Goal: Information Seeking & Learning: Learn about a topic

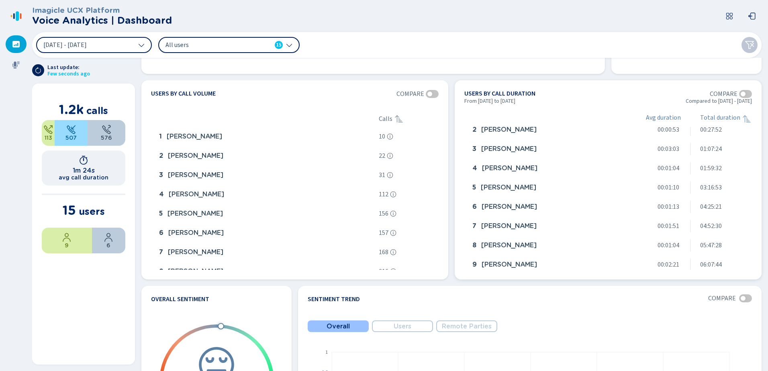
scroll to position [31, 0]
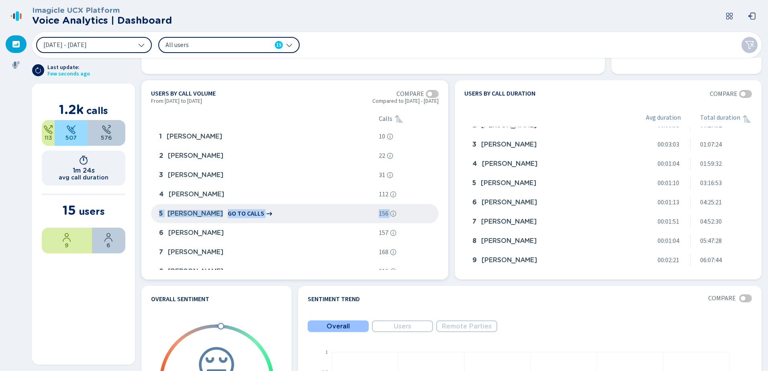
drag, startPoint x: 431, startPoint y: 199, endPoint x: 433, endPoint y: 210, distance: 10.6
click at [433, 210] on div "1 [PERSON_NAME] go to calls 10 2 [PERSON_NAME] go to calls 22 3 [PERSON_NAME] g…" at bounding box center [295, 198] width 288 height 143
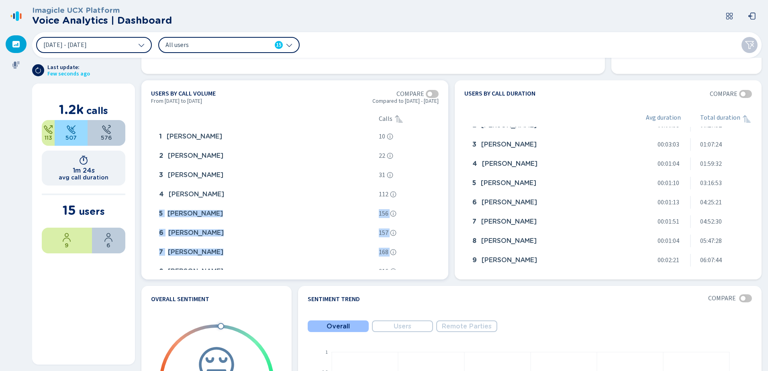
drag, startPoint x: 433, startPoint y: 210, endPoint x: 439, endPoint y: 247, distance: 37.8
click at [439, 247] on section "Users by call volume Compare From [DATE] to [DATE] Compared to [DATE] - [DATE] …" at bounding box center [294, 179] width 307 height 199
drag, startPoint x: 439, startPoint y: 247, endPoint x: 438, endPoint y: 241, distance: 6.0
click at [438, 241] on section "Users by call volume Compare From [DATE] to [DATE] Compared to [DATE] - [DATE] …" at bounding box center [294, 179] width 307 height 199
click at [291, 43] on icon at bounding box center [289, 45] width 6 height 6
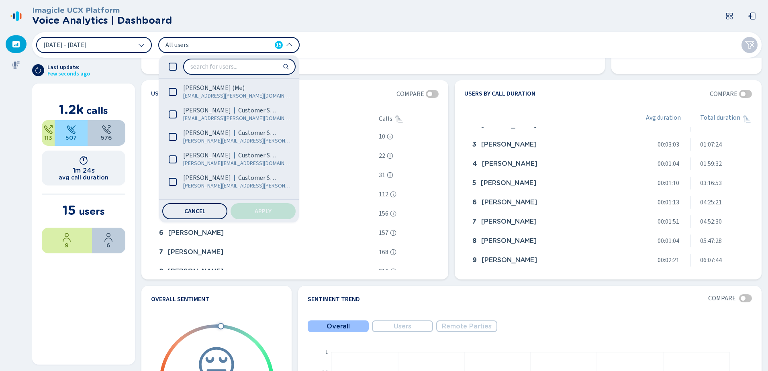
scroll to position [0, 0]
click at [421, 36] on div "[DATE] - [DATE] All users 15 [PERSON_NAME] (Me) [PERSON_NAME][EMAIL_ADDRESS][PE…" at bounding box center [396, 45] width 729 height 26
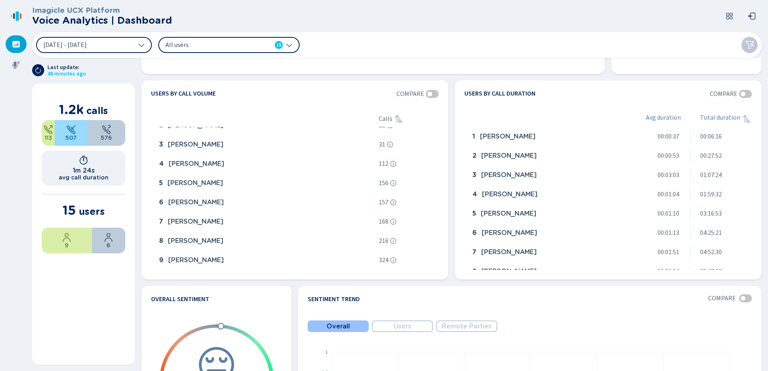
click at [290, 43] on icon at bounding box center [289, 45] width 6 height 6
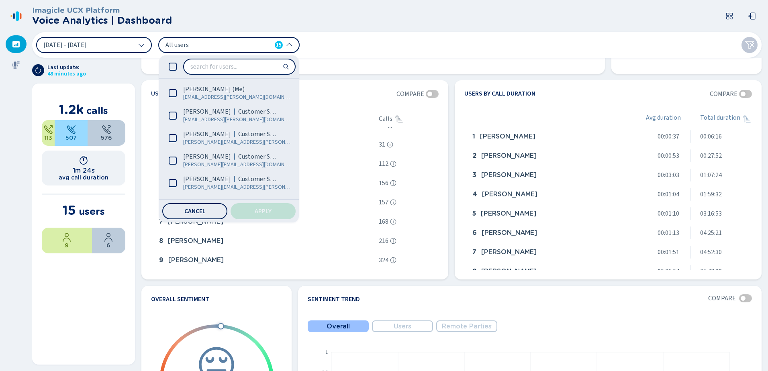
click at [351, 51] on div "[DATE] - [DATE] All users 15 [PERSON_NAME] (Me) [PERSON_NAME][EMAIL_ADDRESS][PE…" at bounding box center [396, 45] width 729 height 26
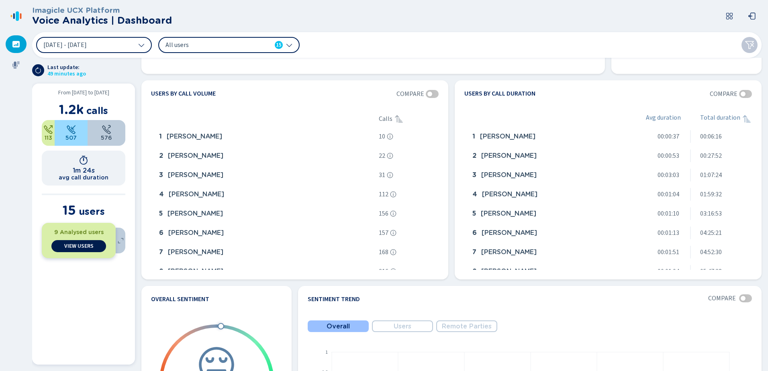
click at [73, 248] on span "View Users" at bounding box center [78, 246] width 29 height 6
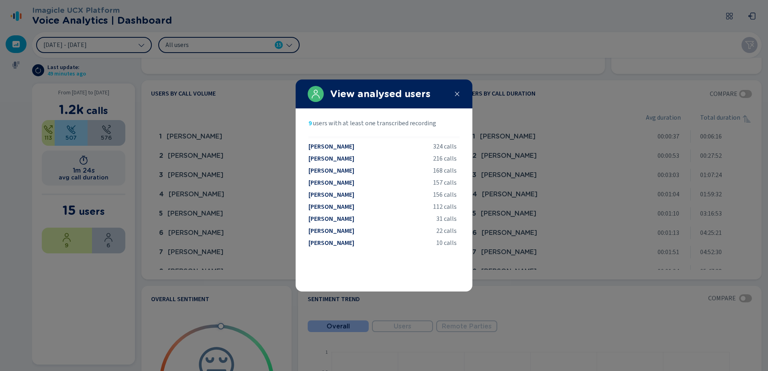
drag, startPoint x: 302, startPoint y: 63, endPoint x: 404, endPoint y: 66, distance: 101.7
click at [404, 66] on div at bounding box center [384, 185] width 768 height 371
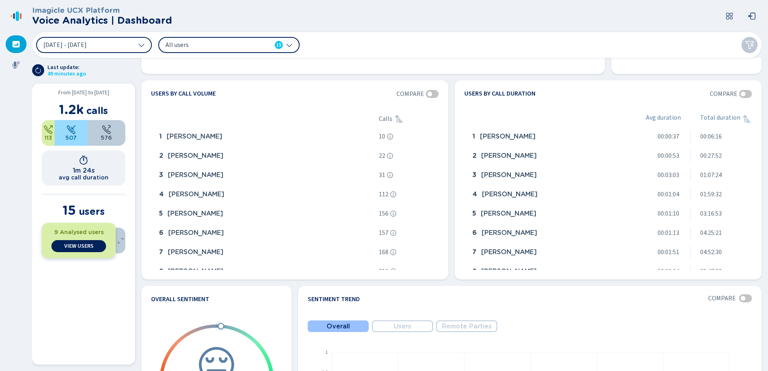
click at [75, 235] on span "9 Analysed users" at bounding box center [78, 232] width 49 height 6
click at [71, 243] on button "View Users" at bounding box center [78, 246] width 54 height 12
